Goal: Find specific page/section: Find specific page/section

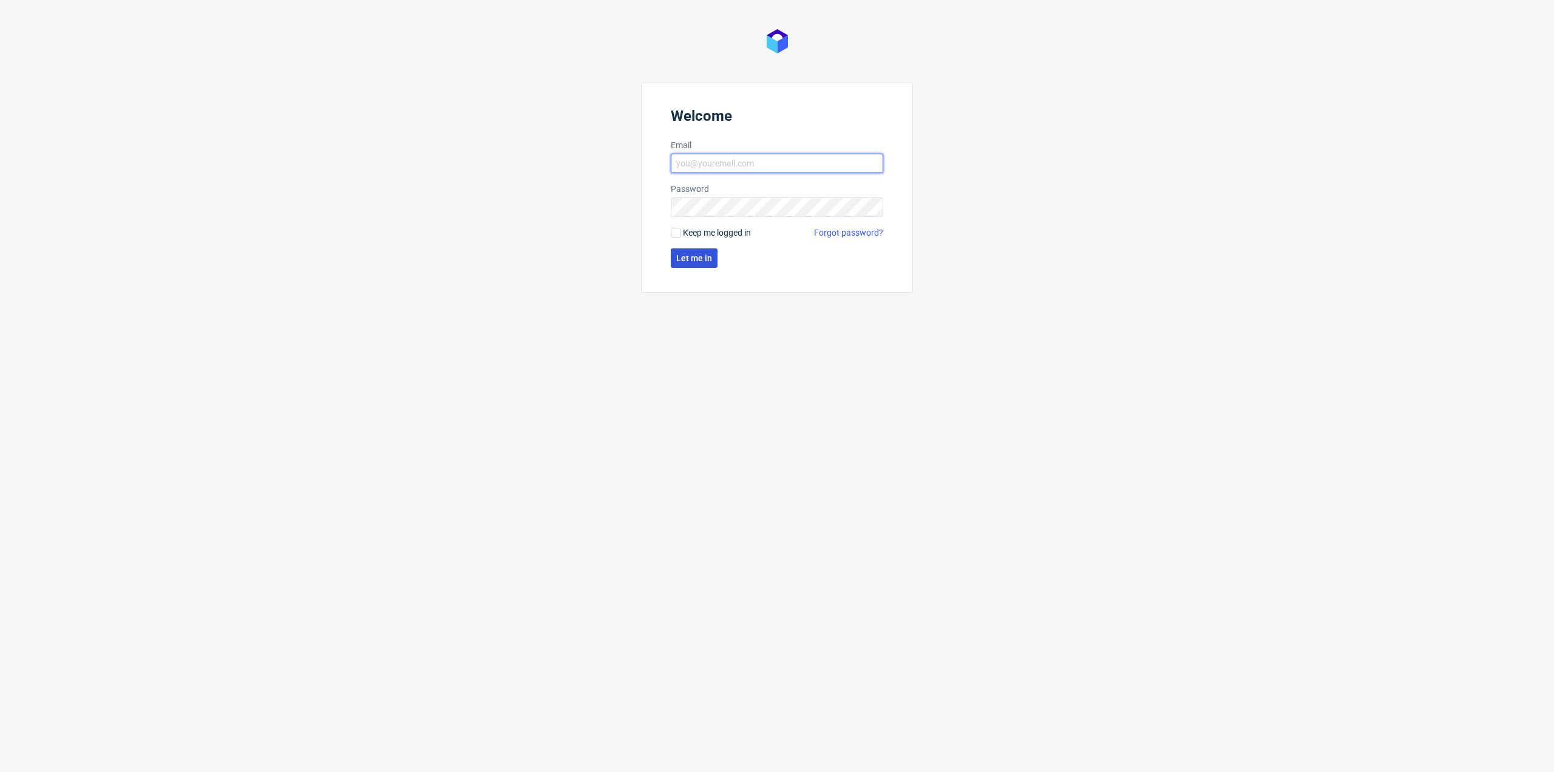
type input "[EMAIL_ADDRESS][PERSON_NAME][DOMAIN_NAME]"
click at [715, 252] on button "Let me in" at bounding box center [694, 257] width 47 height 19
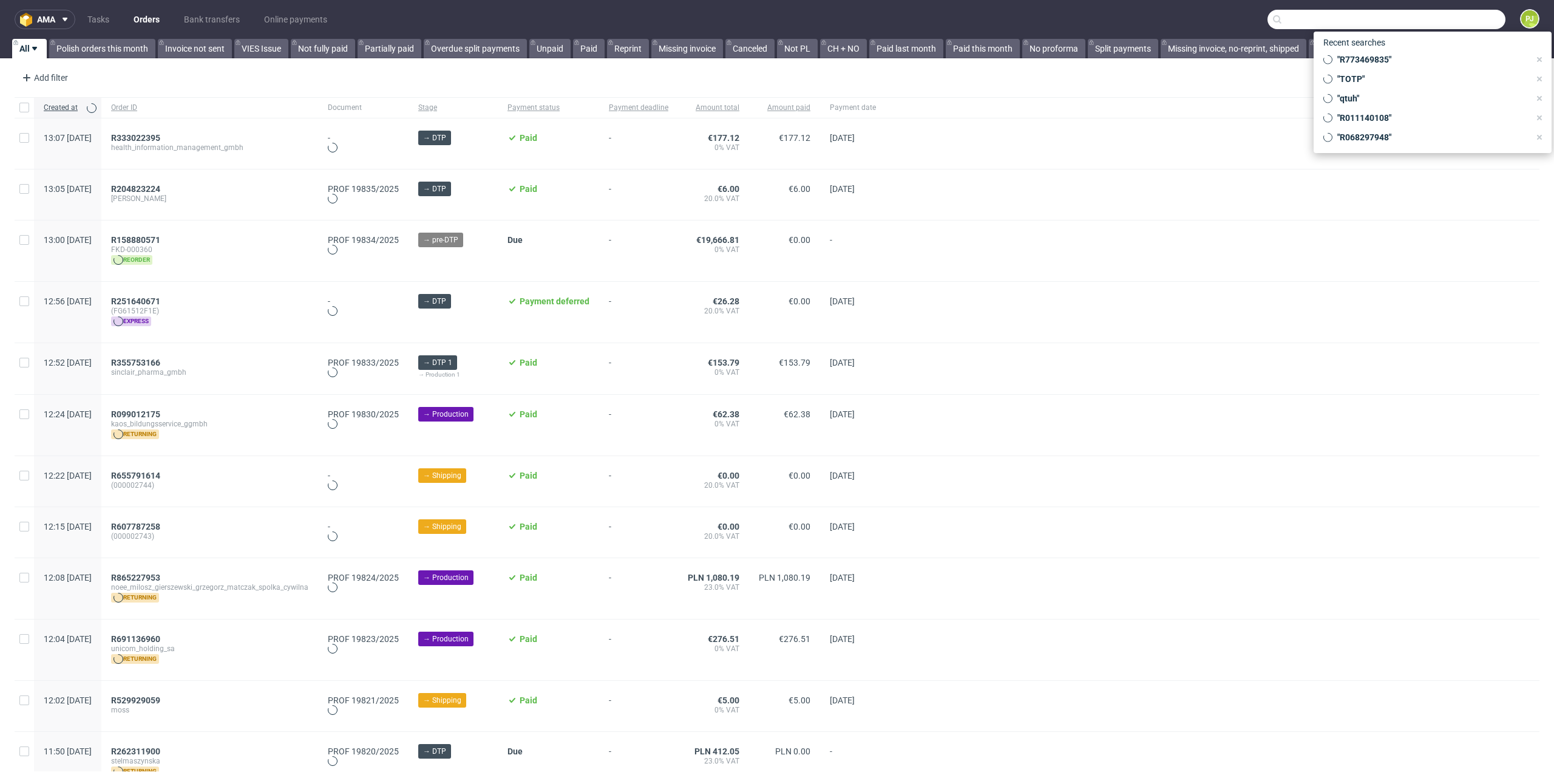
click at [1438, 23] on input "text" at bounding box center [1387, 19] width 238 height 19
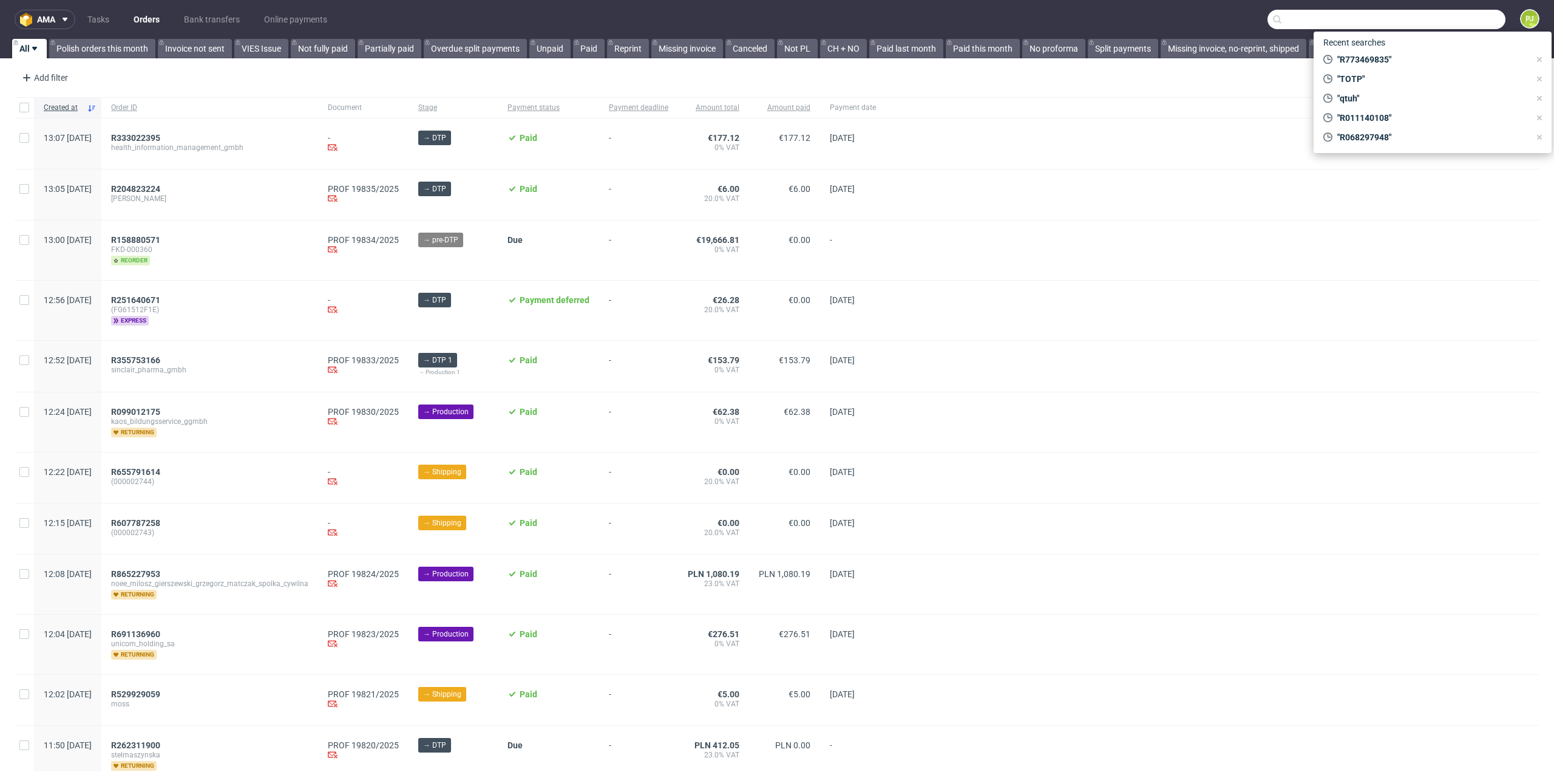
paste input "ACRG"
type input "ACRG"
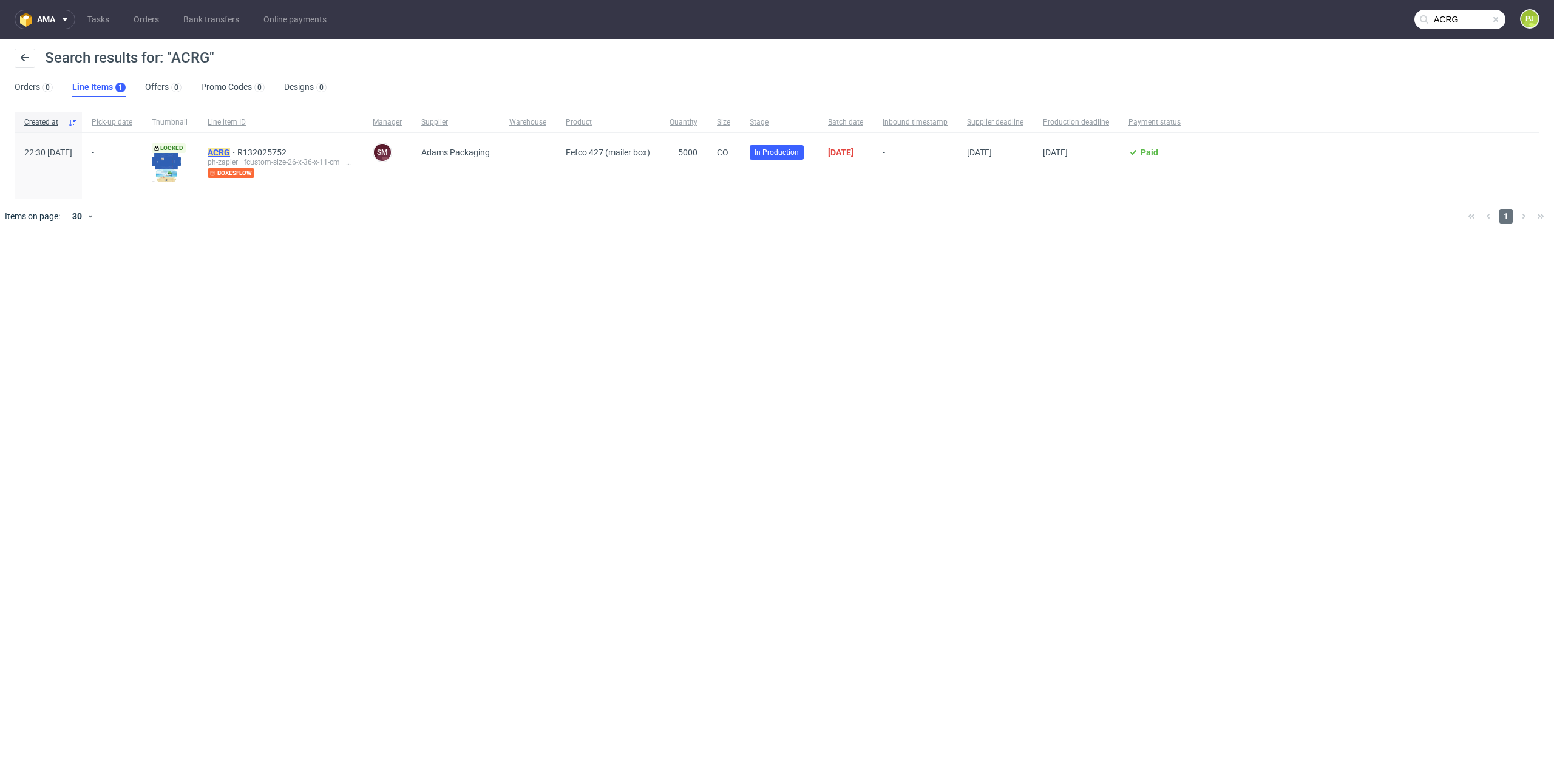
click at [230, 152] on mark "ACRG" at bounding box center [219, 153] width 22 height 10
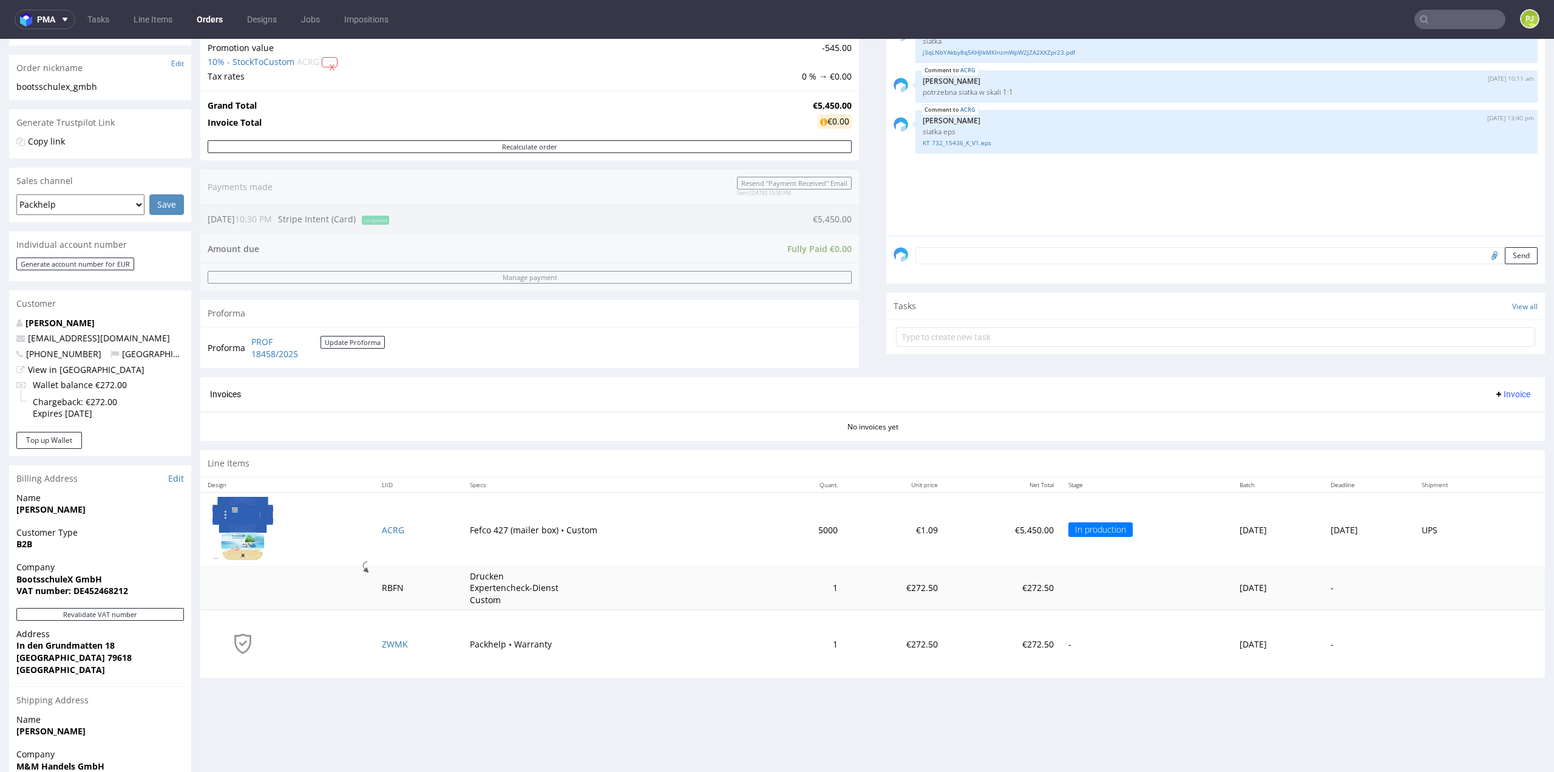
scroll to position [182, 0]
